Goal: Task Accomplishment & Management: Complete application form

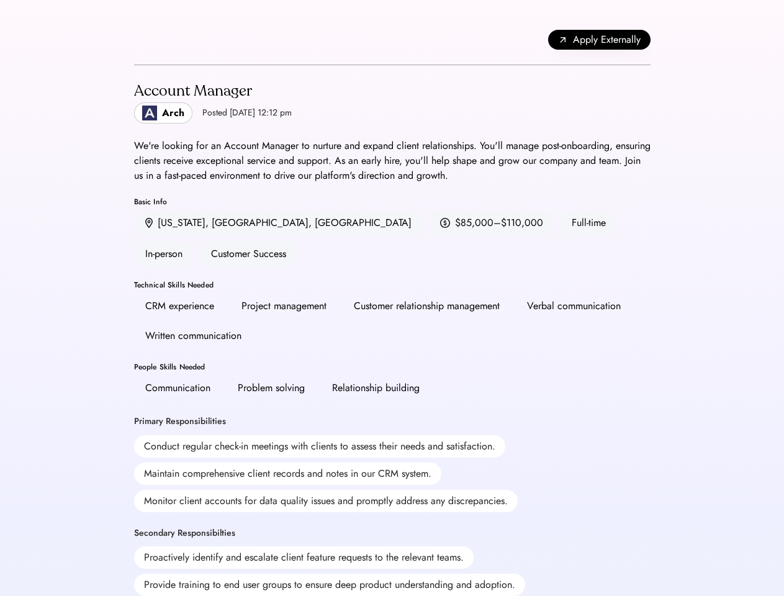
click at [392, 298] on div "CRM experience Project management Customer relationship management Verbal commu…" at bounding box center [392, 321] width 517 height 55
click at [392, 40] on div "Apply Externally" at bounding box center [392, 40] width 517 height 50
click at [599, 40] on span "Apply Externally" at bounding box center [607, 39] width 68 height 15
click at [392, 330] on div "Account Manager Arch Posted [DATE] 12:12 pm We're looking for an Account Manage…" at bounding box center [392, 542] width 517 height 955
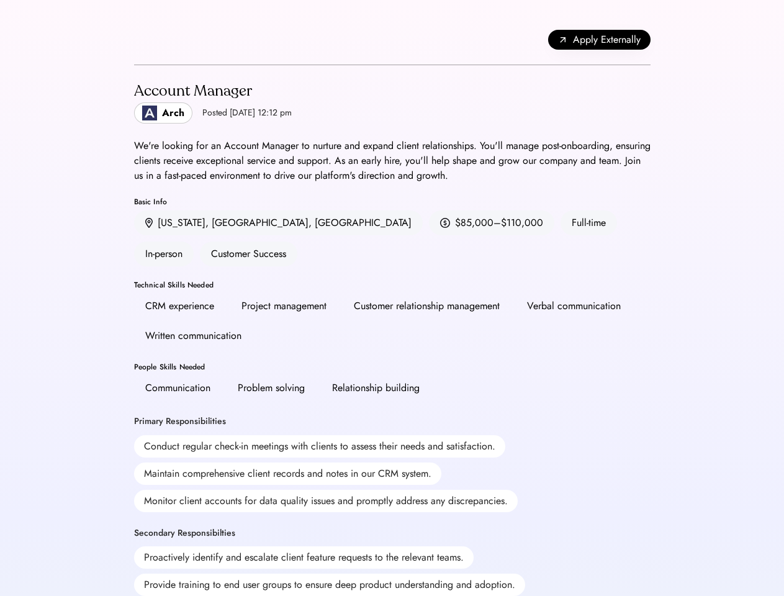
click at [392, 330] on div "Account Manager Arch Posted [DATE] 12:12 pm We're looking for an Account Manage…" at bounding box center [392, 542] width 517 height 955
click at [392, 102] on div "Account Manager Arch Posted [DATE] 12:12 pm" at bounding box center [392, 101] width 517 height 43
click at [224, 102] on h2 "Account Manager" at bounding box center [213, 91] width 158 height 22
click at [224, 91] on div "Account Manager" at bounding box center [213, 91] width 158 height 20
click at [224, 113] on div "Posted [DATE] 12:12 pm" at bounding box center [246, 113] width 89 height 12
